Goal: Complete application form

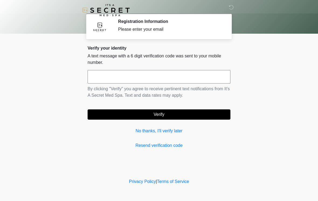
click at [184, 80] on input "text" at bounding box center [159, 76] width 143 height 13
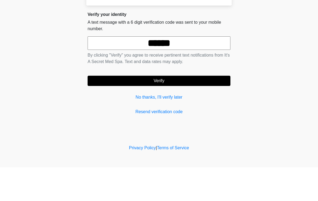
type input "******"
click at [201, 110] on button "Verify" at bounding box center [159, 115] width 143 height 10
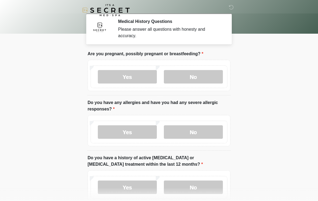
click at [209, 76] on label "No" at bounding box center [193, 76] width 59 height 13
click at [198, 132] on label "No" at bounding box center [193, 132] width 59 height 13
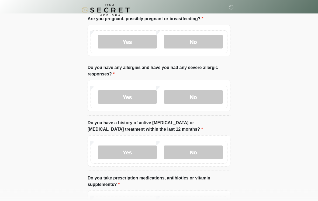
scroll to position [36, 0]
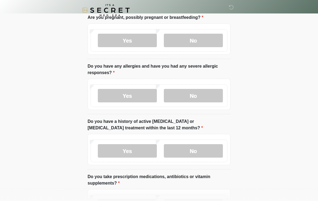
click at [205, 152] on label "No" at bounding box center [193, 150] width 59 height 13
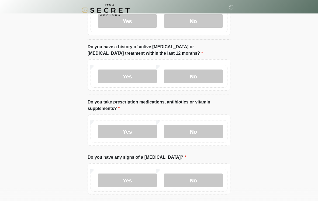
scroll to position [115, 0]
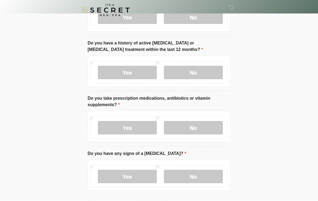
click at [134, 130] on label "Yes" at bounding box center [127, 127] width 59 height 13
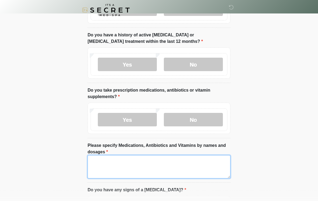
click at [156, 168] on textarea "Please specify Medications, Antibiotics and Vitamins by names and dosages" at bounding box center [159, 167] width 143 height 23
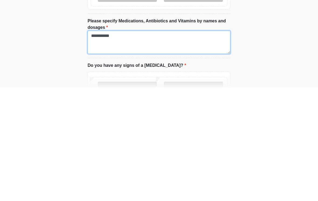
scroll to position [150, 0]
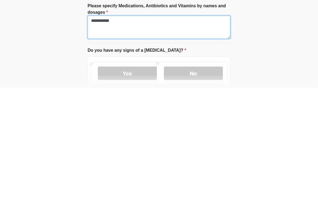
click at [101, 129] on textarea "**********" at bounding box center [159, 140] width 143 height 23
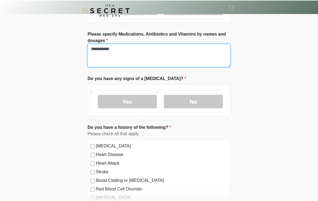
scroll to position [235, 0]
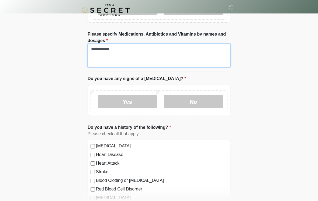
click at [180, 56] on textarea "**********" at bounding box center [159, 55] width 143 height 23
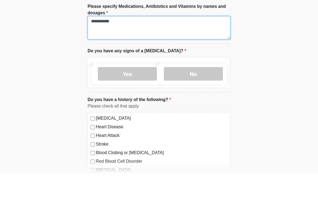
type textarea "**********"
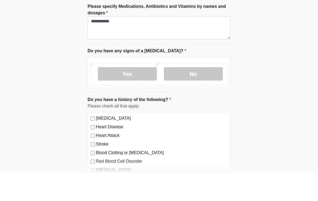
click at [196, 95] on label "No" at bounding box center [193, 101] width 59 height 13
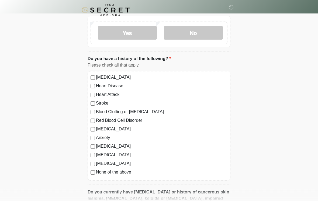
scroll to position [303, 0]
click at [124, 174] on label "None of the above" at bounding box center [162, 172] width 132 height 6
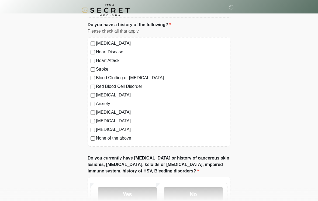
scroll to position [344, 0]
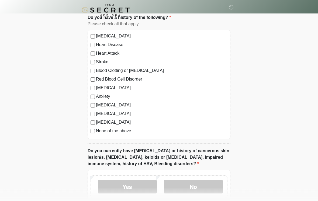
click at [107, 94] on label "Anxiety" at bounding box center [162, 97] width 132 height 6
click at [121, 133] on label "None of the above" at bounding box center [162, 131] width 132 height 6
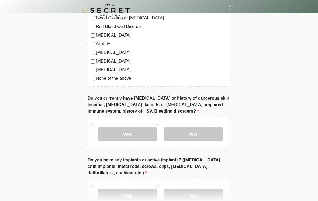
scroll to position [409, 0]
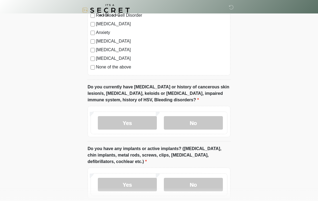
click at [192, 123] on label "No" at bounding box center [193, 122] width 59 height 13
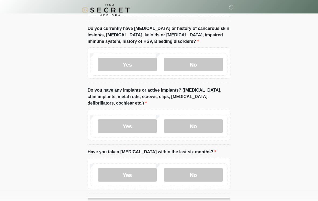
scroll to position [467, 0]
click at [200, 123] on label "No" at bounding box center [193, 126] width 59 height 13
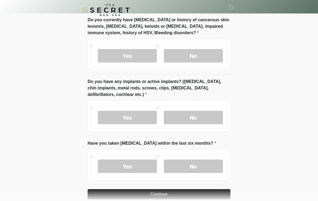
scroll to position [494, 0]
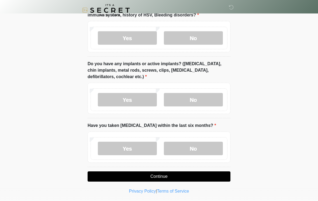
click at [188, 147] on label "No" at bounding box center [193, 148] width 59 height 13
click at [167, 173] on button "Continue" at bounding box center [159, 177] width 143 height 10
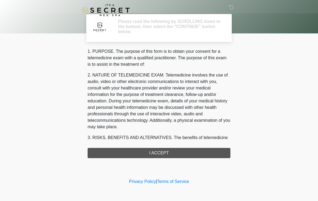
scroll to position [0, 0]
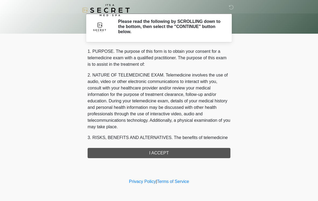
click at [176, 151] on div "1. PURPOSE. The purpose of this form is to obtain your consent for a telemedici…" at bounding box center [159, 103] width 143 height 110
click at [165, 153] on div "1. PURPOSE. The purpose of this form is to obtain your consent for a telemedici…" at bounding box center [159, 103] width 143 height 110
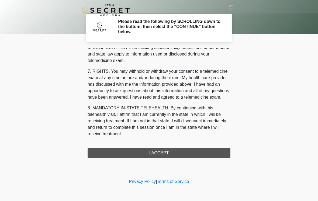
scroll to position [220, 0]
click at [161, 153] on button "I ACCEPT" at bounding box center [159, 153] width 143 height 10
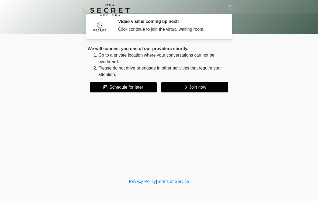
click at [191, 85] on button "Join now" at bounding box center [194, 87] width 67 height 10
